Goal: Find specific page/section: Find specific page/section

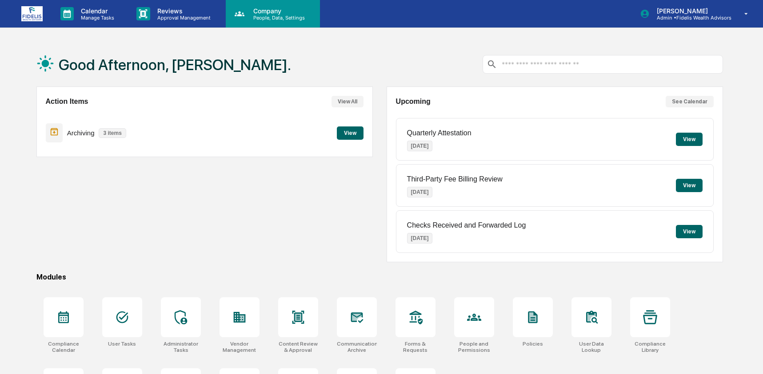
click at [279, 13] on p "Company" at bounding box center [277, 11] width 63 height 8
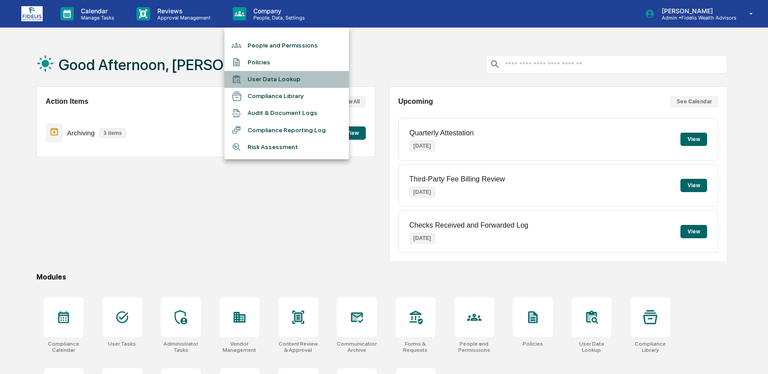
click at [280, 80] on li "User Data Lookup" at bounding box center [286, 79] width 124 height 17
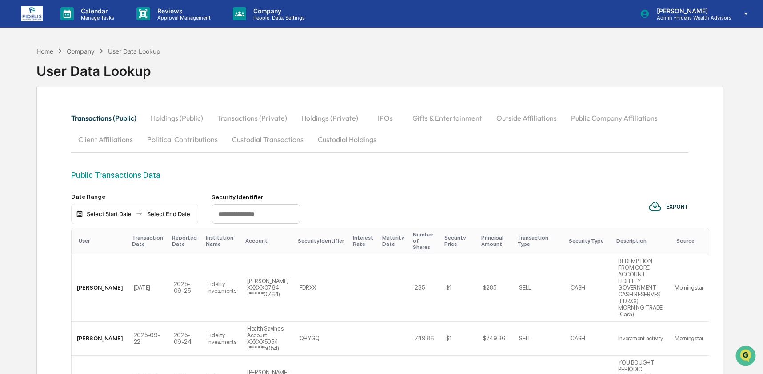
click at [271, 136] on button "Custodial Transactions" at bounding box center [268, 139] width 86 height 21
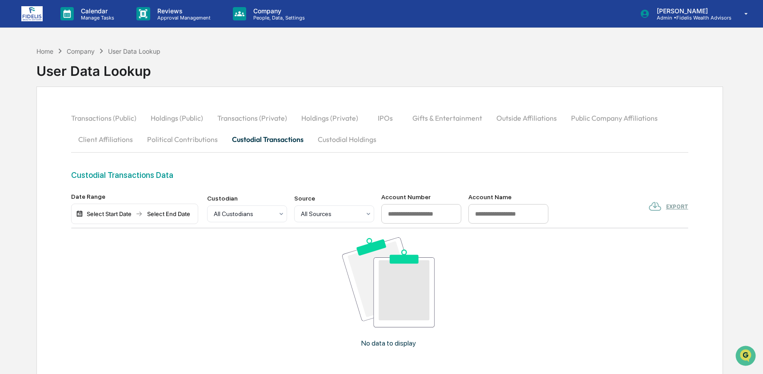
click at [123, 216] on div "Select Start Date" at bounding box center [109, 214] width 49 height 7
click at [119, 269] on button "1" at bounding box center [121, 269] width 16 height 16
click at [175, 215] on div "Select End Date" at bounding box center [157, 214] width 49 height 7
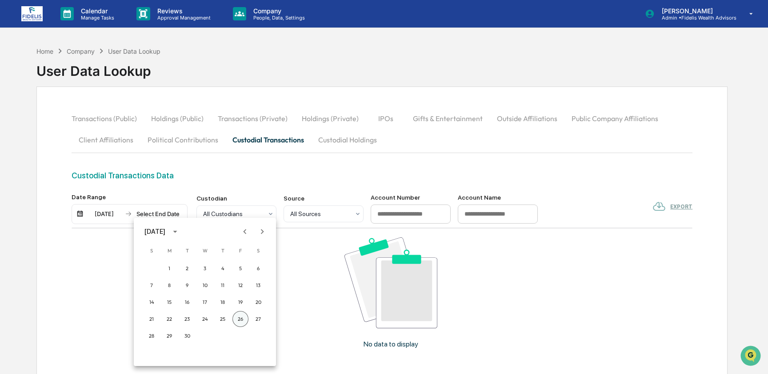
click at [239, 318] on button "26" at bounding box center [240, 319] width 16 height 16
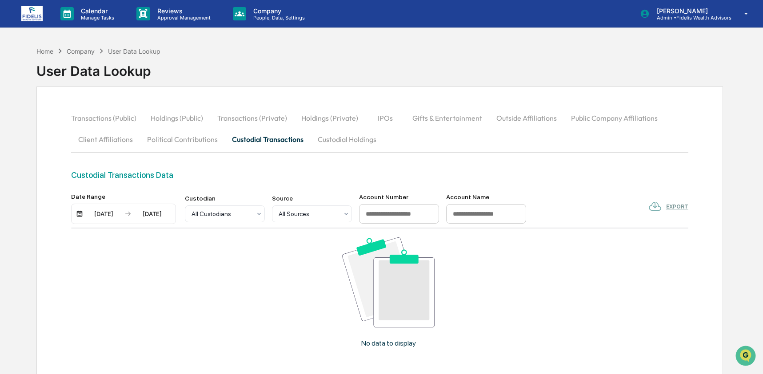
click at [326, 138] on button "Custodial Holdings" at bounding box center [346, 139] width 73 height 21
click at [134, 116] on button "Transactions (Public)" at bounding box center [107, 117] width 72 height 21
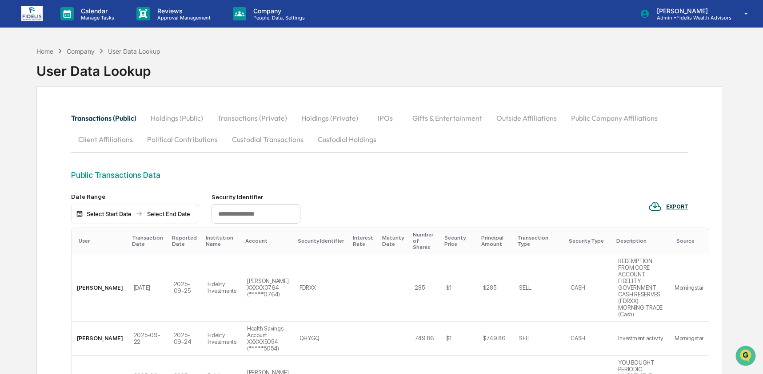
click at [166, 115] on button "Holdings (Public)" at bounding box center [176, 117] width 67 height 21
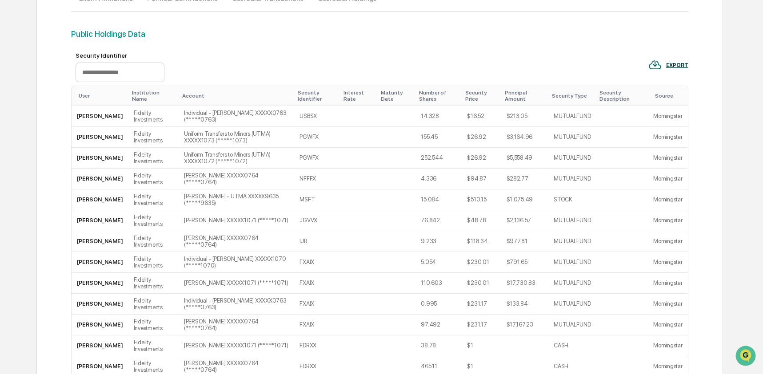
scroll to position [379, 0]
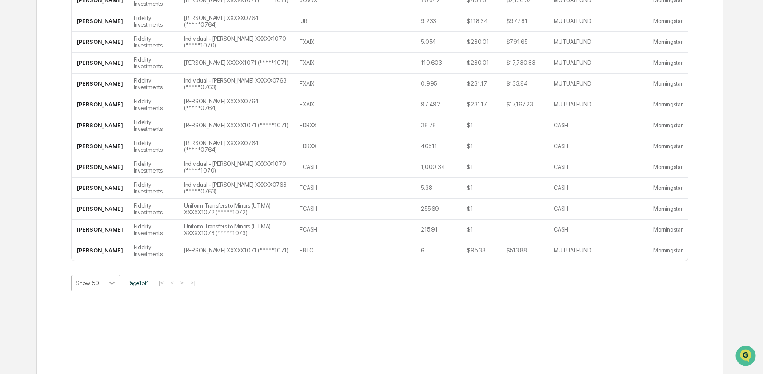
click at [114, 282] on icon at bounding box center [111, 283] width 9 height 9
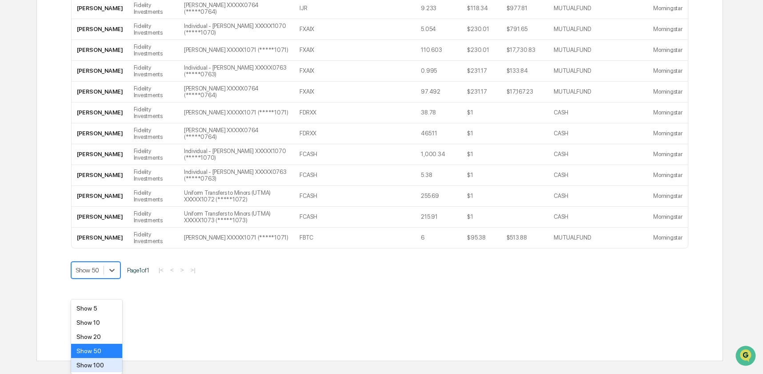
click at [103, 366] on div "Show 100" at bounding box center [96, 365] width 51 height 14
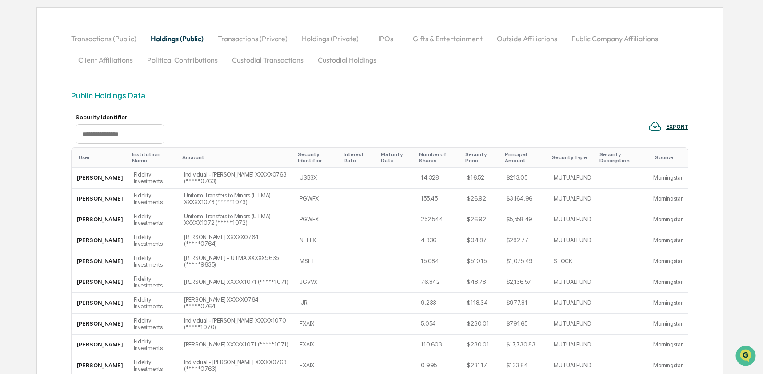
scroll to position [0, 0]
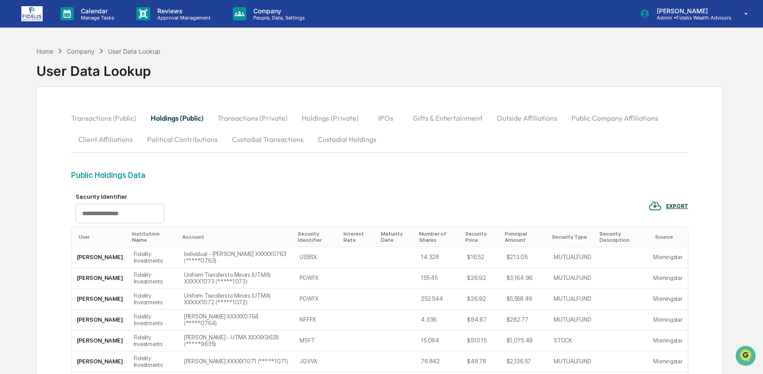
click at [354, 135] on button "Custodial Holdings" at bounding box center [346, 139] width 73 height 21
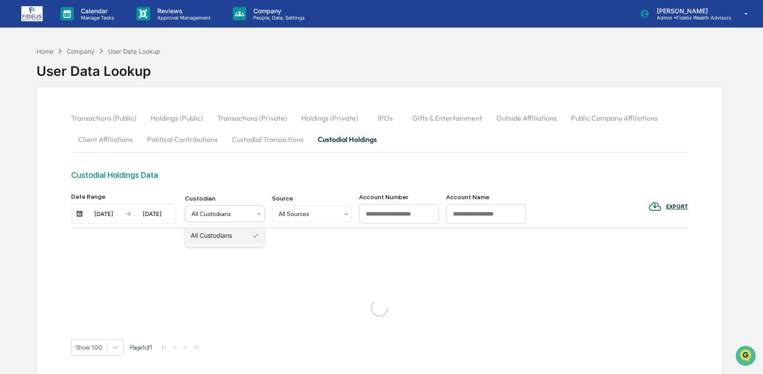
click at [239, 218] on div at bounding box center [221, 214] width 60 height 9
click at [318, 215] on div at bounding box center [308, 214] width 60 height 9
click at [147, 213] on div "[DATE]" at bounding box center [152, 214] width 38 height 7
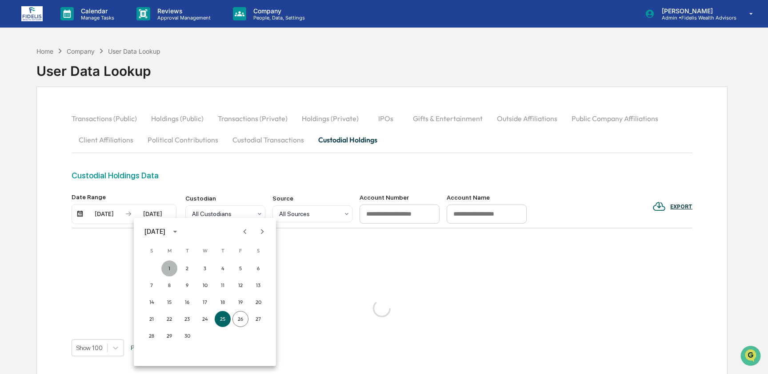
click at [169, 268] on button "1" at bounding box center [169, 269] width 16 height 16
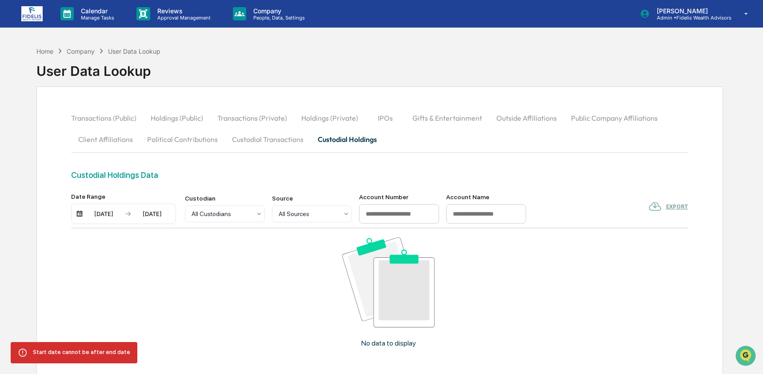
click at [97, 212] on div "[DATE]" at bounding box center [104, 214] width 38 height 7
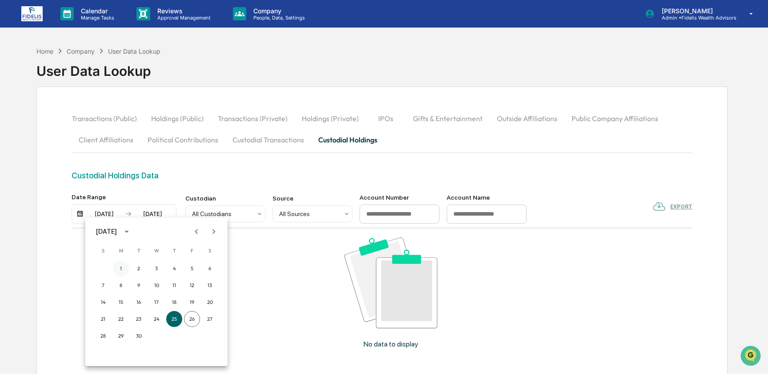
click at [124, 265] on button "1" at bounding box center [121, 269] width 16 height 16
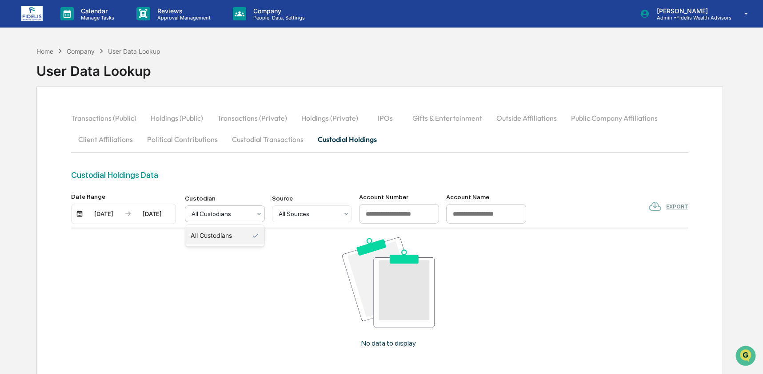
click at [188, 212] on div "All Custodians" at bounding box center [221, 214] width 68 height 12
click at [87, 214] on div "[DATE]" at bounding box center [104, 214] width 38 height 7
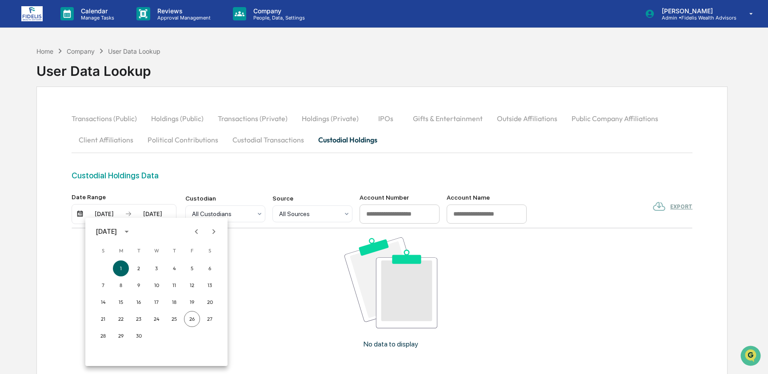
click at [193, 232] on icon "Previous month" at bounding box center [196, 232] width 10 height 10
click at [190, 267] on button "1" at bounding box center [192, 269] width 16 height 16
click at [163, 105] on div "Transactions (Public) Holdings (Public) Transactions (Private) Holdings (Privat…" at bounding box center [379, 282] width 686 height 390
click at [163, 113] on button "Holdings (Public)" at bounding box center [176, 117] width 67 height 21
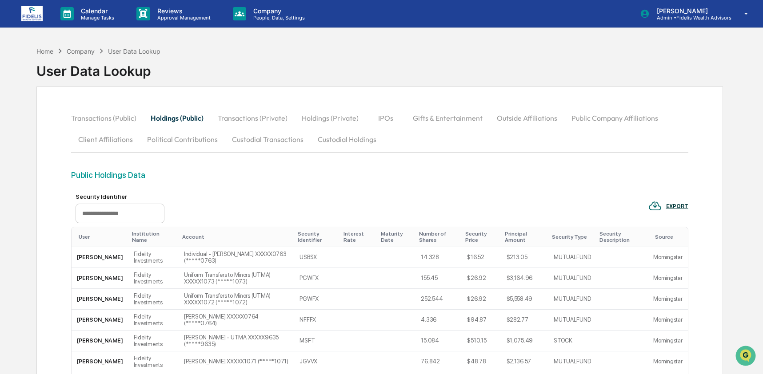
click at [94, 114] on button "Transactions (Public)" at bounding box center [107, 117] width 72 height 21
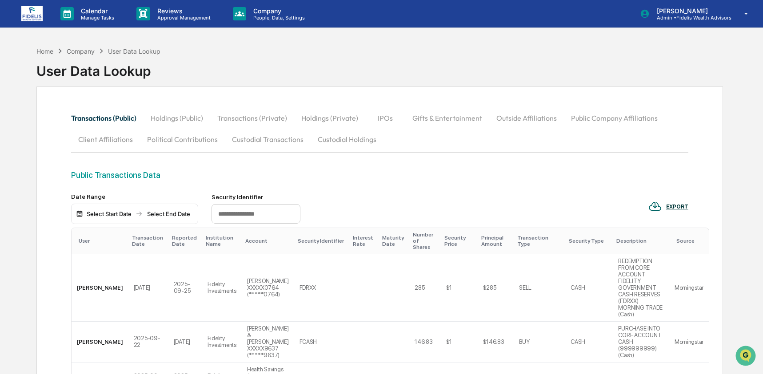
click at [103, 144] on button "Client Affiliations" at bounding box center [105, 139] width 69 height 21
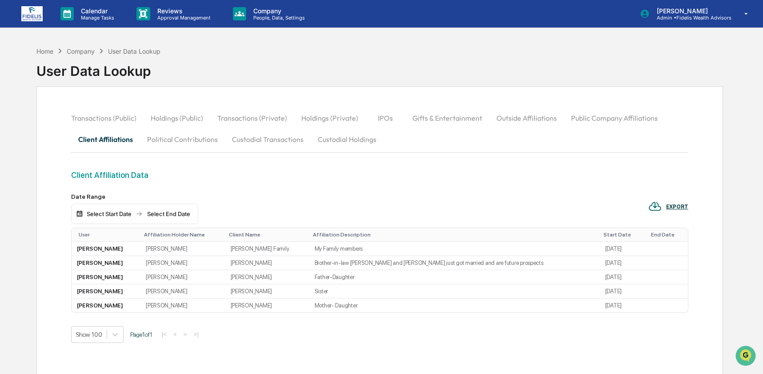
click at [171, 142] on button "Political Contributions" at bounding box center [182, 139] width 85 height 21
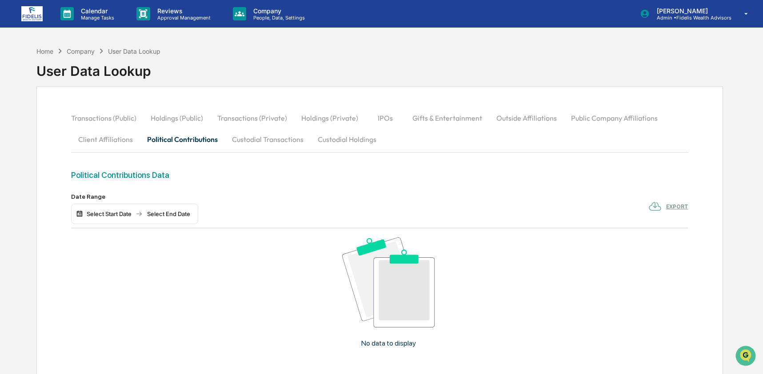
click at [282, 138] on button "Custodial Transactions" at bounding box center [268, 139] width 86 height 21
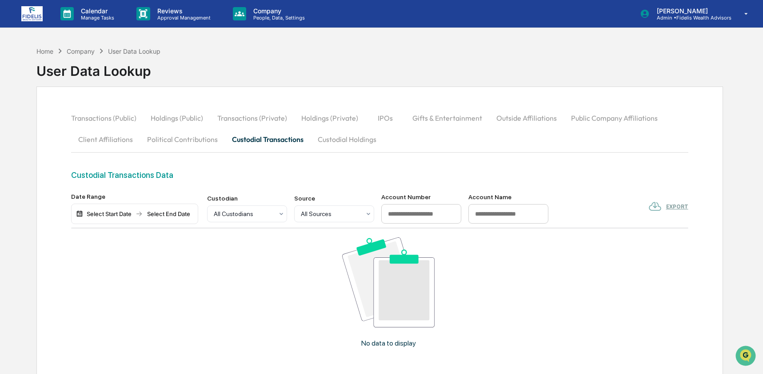
click at [356, 138] on button "Custodial Holdings" at bounding box center [346, 139] width 73 height 21
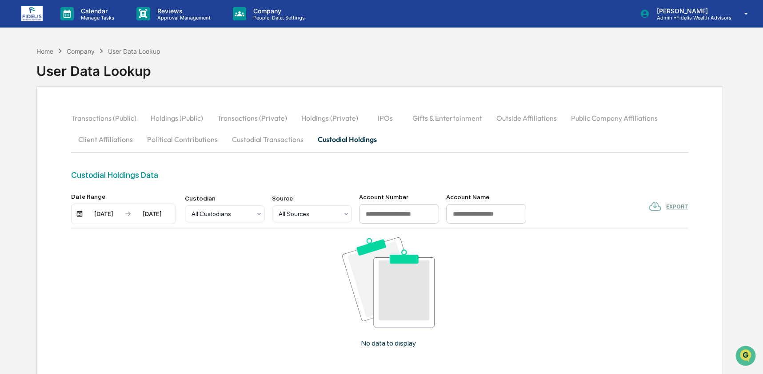
click at [255, 117] on button "Transactions (Private)" at bounding box center [252, 117] width 84 height 21
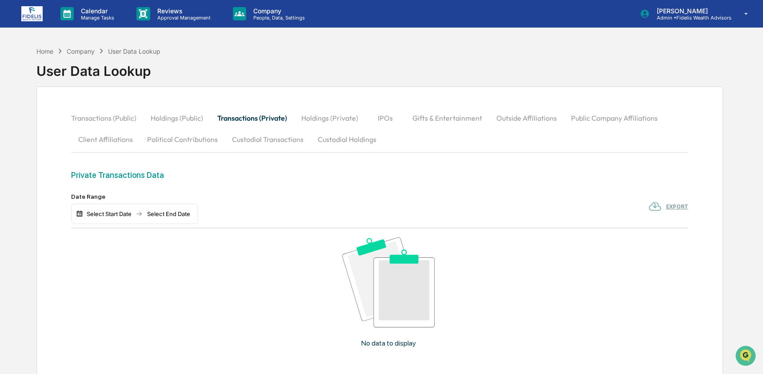
click at [352, 117] on button "Holdings (Private)" at bounding box center [329, 117] width 71 height 21
click at [585, 115] on button "Public Company Affiliations" at bounding box center [614, 117] width 101 height 21
click at [499, 118] on button "Outside Affiliations" at bounding box center [526, 117] width 75 height 21
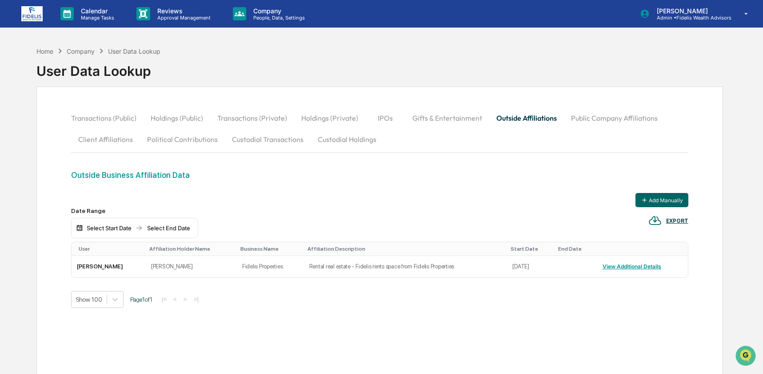
click at [337, 138] on button "Custodial Holdings" at bounding box center [346, 139] width 73 height 21
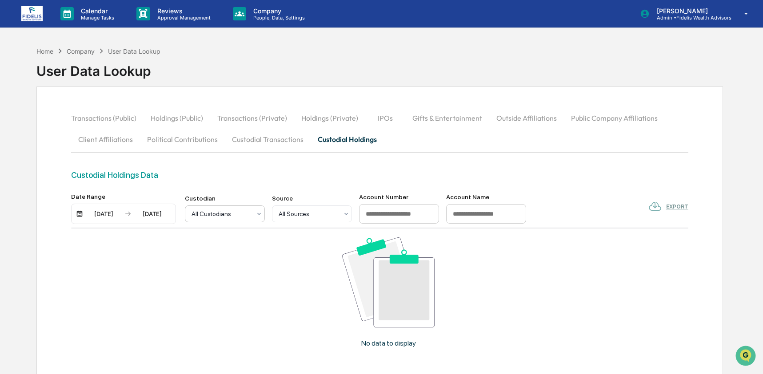
click at [240, 222] on div "All Custodians" at bounding box center [225, 214] width 80 height 17
click at [257, 138] on button "Custodial Transactions" at bounding box center [268, 139] width 86 height 21
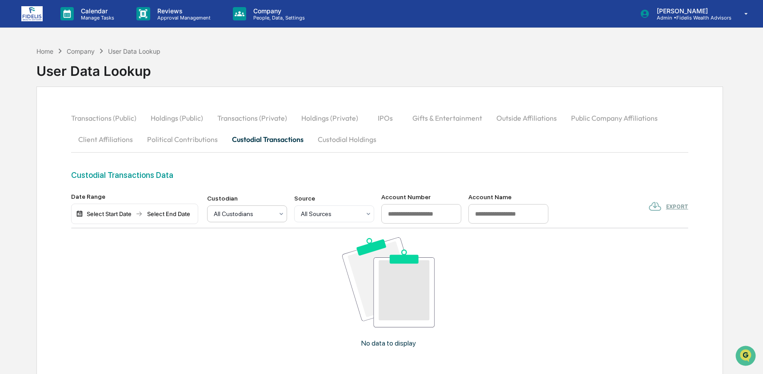
click at [223, 223] on div "All Custodians" at bounding box center [247, 214] width 80 height 17
click at [224, 220] on div "All Custodians" at bounding box center [243, 214] width 68 height 12
click at [111, 215] on div "Select Start Date" at bounding box center [109, 214] width 49 height 7
click at [130, 113] on div at bounding box center [384, 187] width 768 height 374
click at [110, 123] on div "[DATE] S M T W T F S 1 2 3 4 5 6 7 8 9 10 11 12 13 14 15 16 17 18 19 20 21 22 2…" at bounding box center [381, 187] width 763 height 374
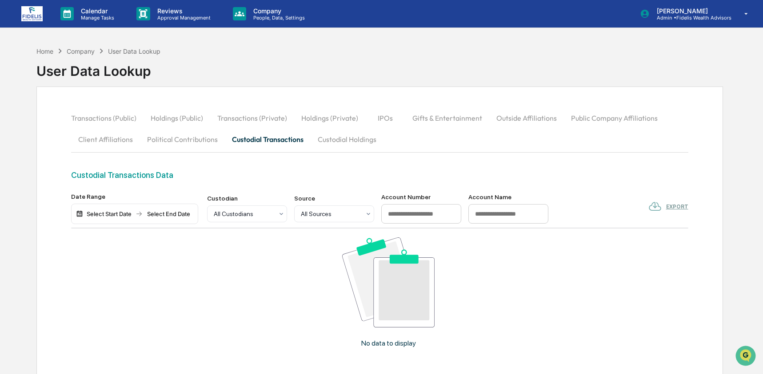
click at [115, 119] on button "Transactions (Public)" at bounding box center [107, 117] width 72 height 21
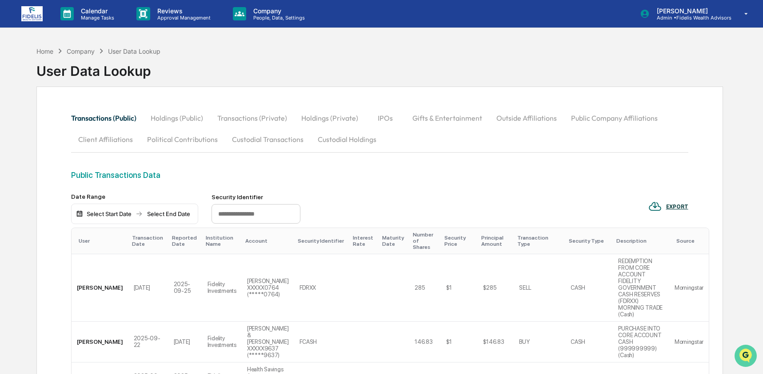
click at [744, 349] on img "Open customer support" at bounding box center [745, 356] width 22 height 18
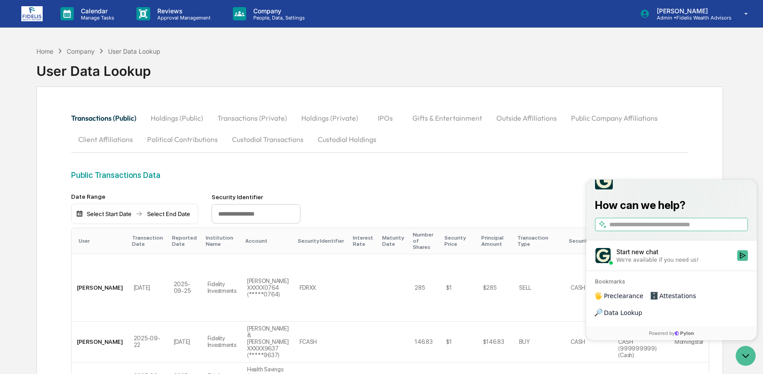
click at [628, 301] on span "Preclearance" at bounding box center [624, 296] width 40 height 9
click at [642, 316] on span "Data Lookup" at bounding box center [623, 313] width 38 height 9
click at [617, 301] on span "Preclearance" at bounding box center [624, 296] width 40 height 9
